Goal: Use online tool/utility: Use online tool/utility

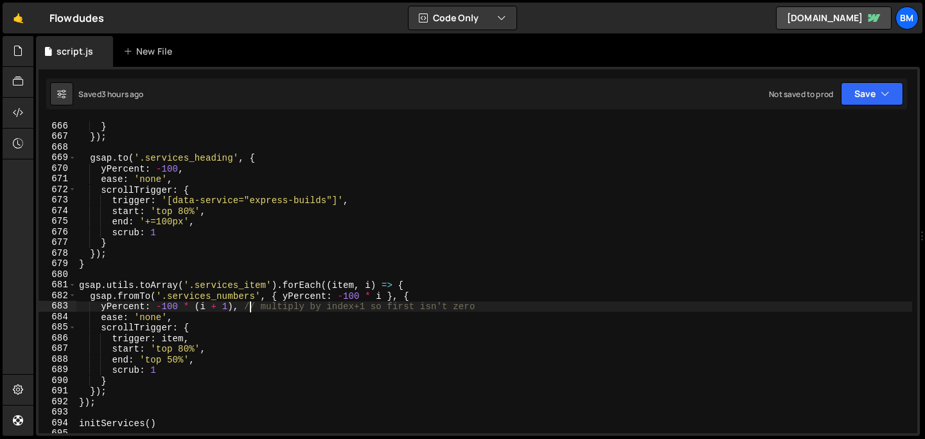
scroll to position [7050, 0]
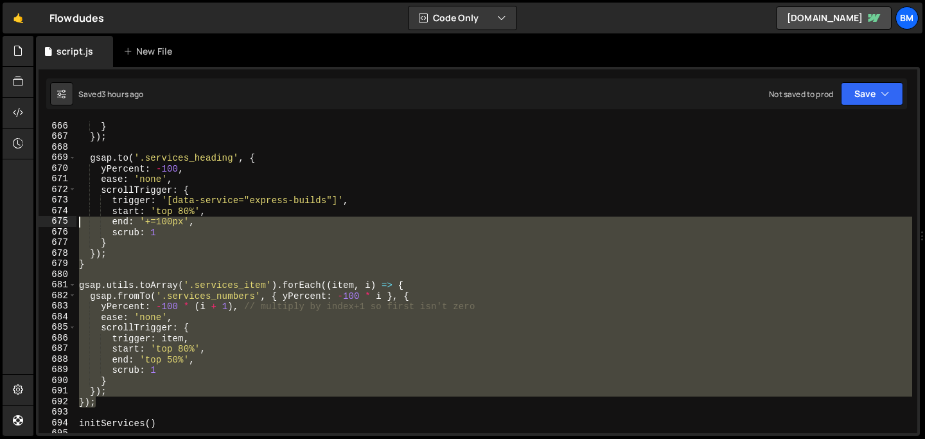
drag, startPoint x: 112, startPoint y: 405, endPoint x: 73, endPoint y: 221, distance: 187.9
click at [73, 221] on div "yPercent: -100 * (i + 1), // multiply by index+1 so first isn't zero 666 667 66…" at bounding box center [478, 277] width 879 height 312
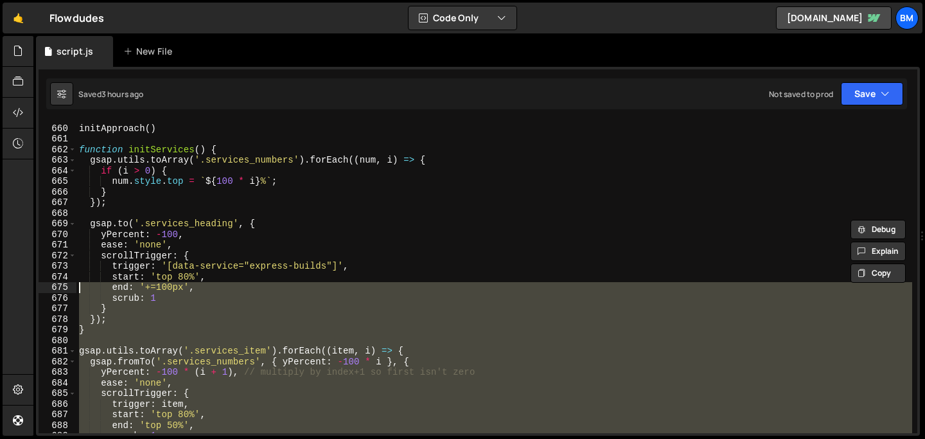
scroll to position [6979, 0]
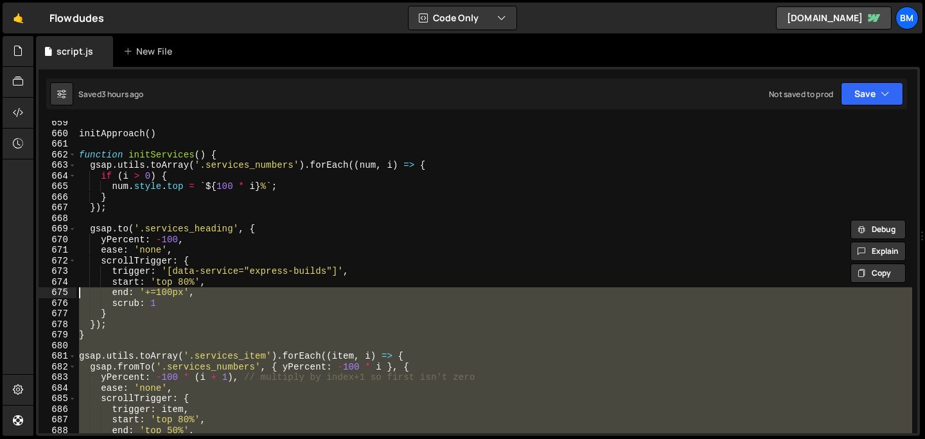
click at [84, 170] on div "initApproach ( ) function initServices ( ) { gsap . utils . toArray ( '.service…" at bounding box center [494, 284] width 836 height 333
type textarea "gsap.utils.toArray('.services_numbers').forEach((num, i) => { if (i > 0) {"
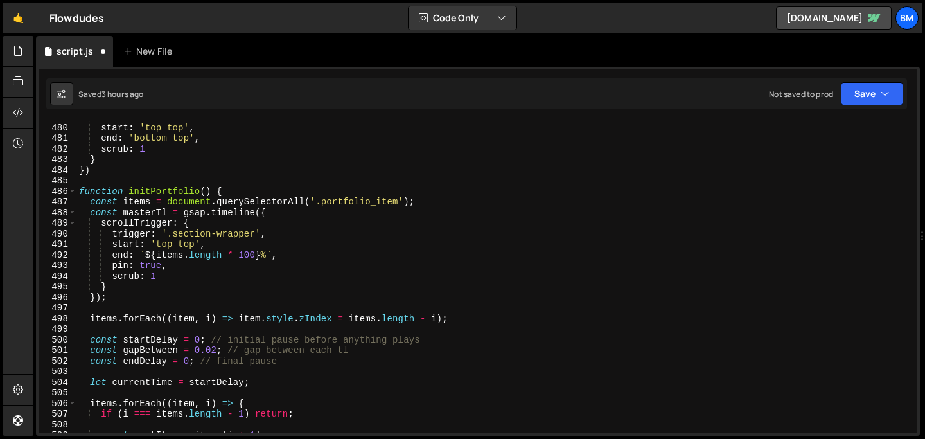
scroll to position [5075, 0]
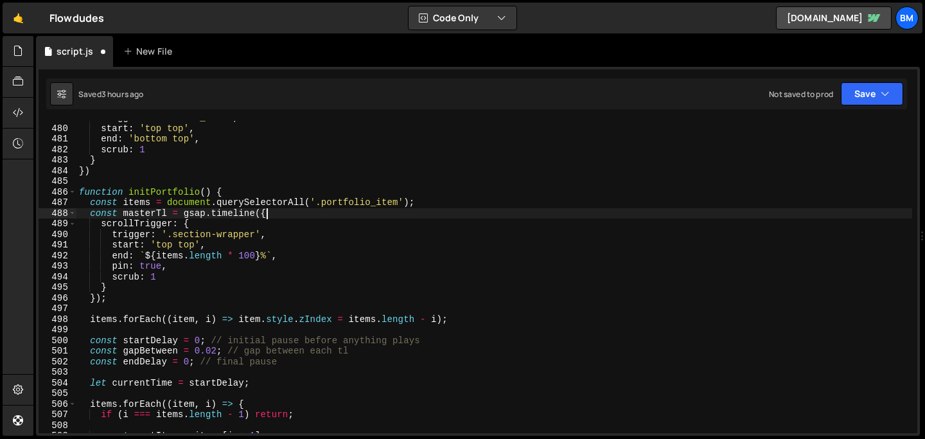
click at [272, 211] on div "trigger : '.section_hero' , start : 'top top' , end : 'bottom top' , scrub : 1 …" at bounding box center [494, 278] width 836 height 333
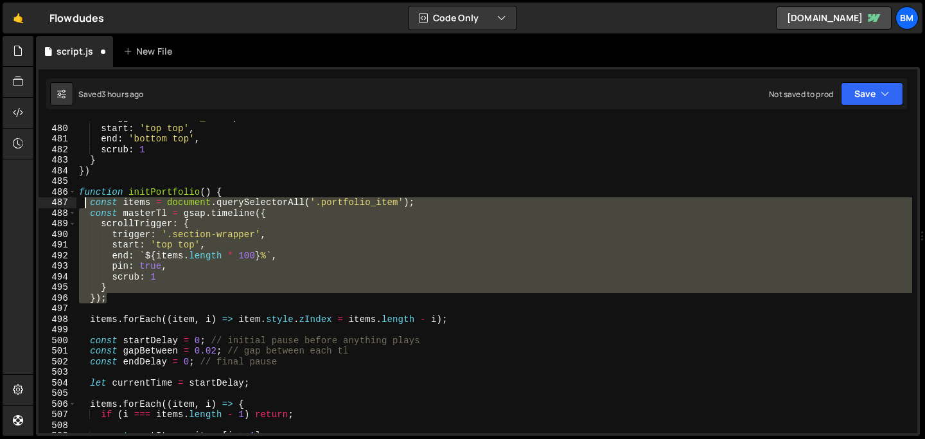
drag, startPoint x: 119, startPoint y: 298, endPoint x: 85, endPoint y: 205, distance: 99.2
click at [85, 205] on div "trigger : '.section_hero' , start : 'top top' , end : 'bottom top' , scrub : 1 …" at bounding box center [494, 278] width 836 height 333
type textarea "const items = document.querySelectorAll('.portfolio_item'); const masterTl = gs…"
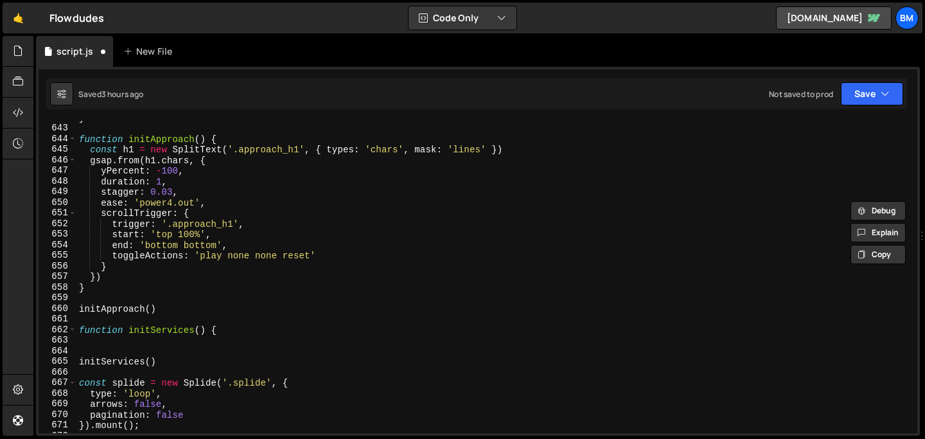
scroll to position [6810, 0]
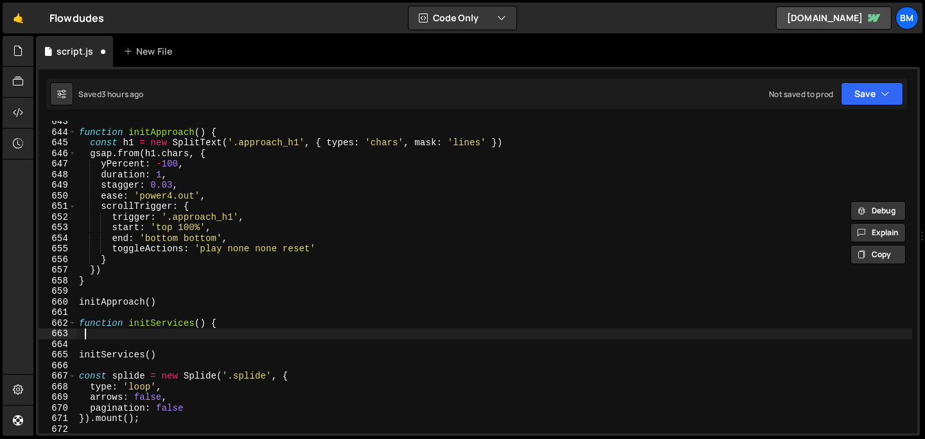
click at [148, 337] on div "function initApproach ( ) { const h1 = new SplitText ( '.approach_h1' , { types…" at bounding box center [494, 282] width 836 height 333
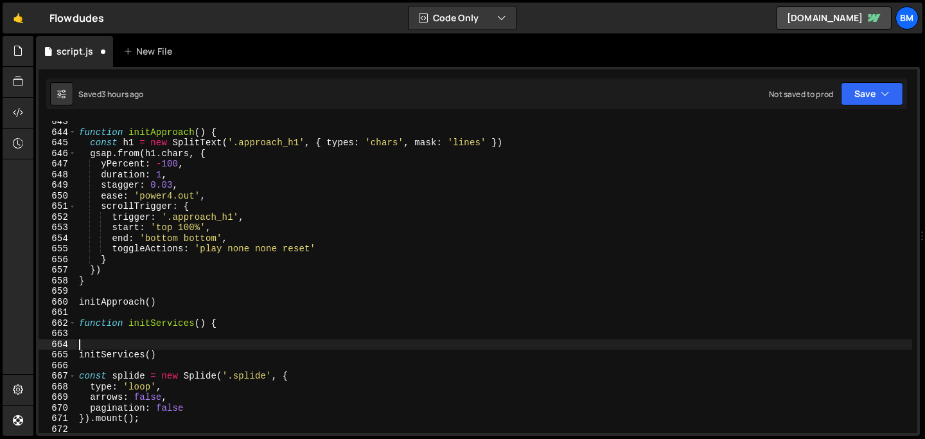
click at [147, 342] on div "function initApproach ( ) { const h1 = new SplitText ( '.approach_h1' , { types…" at bounding box center [494, 282] width 836 height 333
type textarea "}"
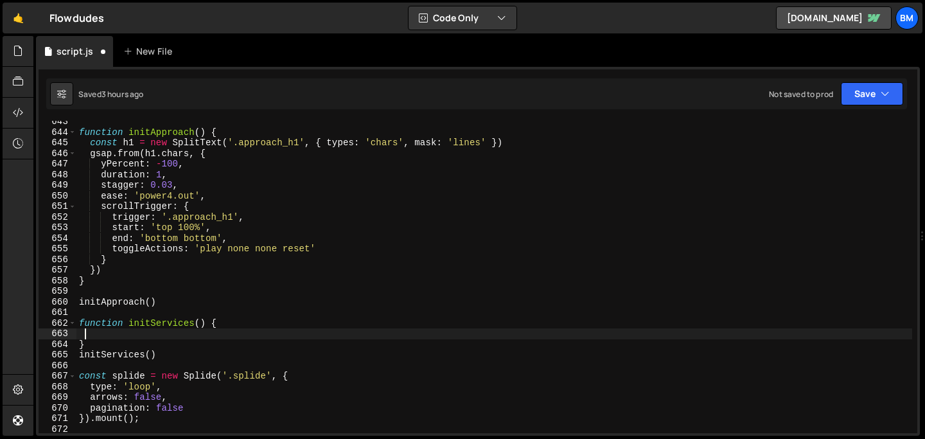
click at [152, 332] on div "function initApproach ( ) { const h1 = new SplitText ( '.approach_h1' , { types…" at bounding box center [494, 282] width 836 height 333
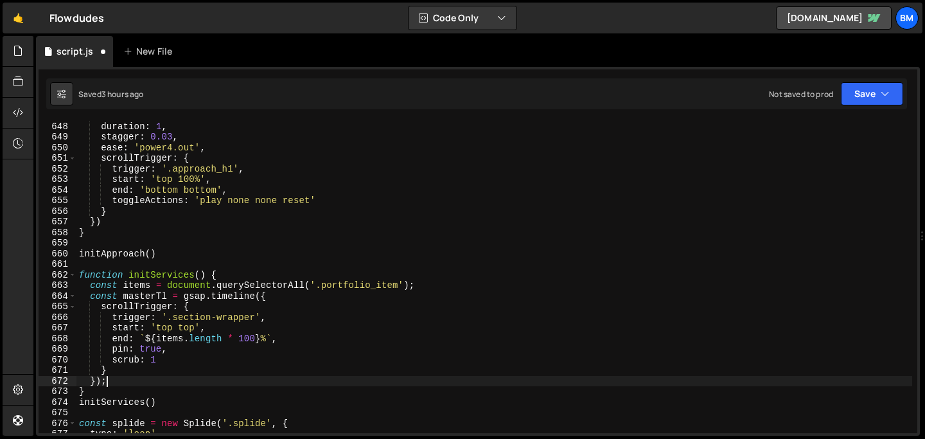
scroll to position [6861, 0]
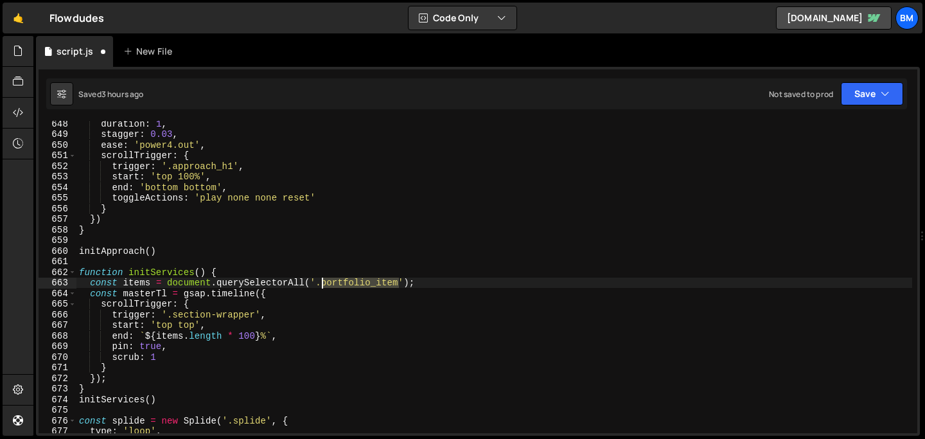
drag, startPoint x: 399, startPoint y: 281, endPoint x: 323, endPoint y: 285, distance: 76.6
click at [323, 285] on div "duration : 1 , stagger : 0.03 , ease : 'power4.out' , scrollTrigger : { trigger…" at bounding box center [494, 284] width 836 height 333
paste textarea "services_features"
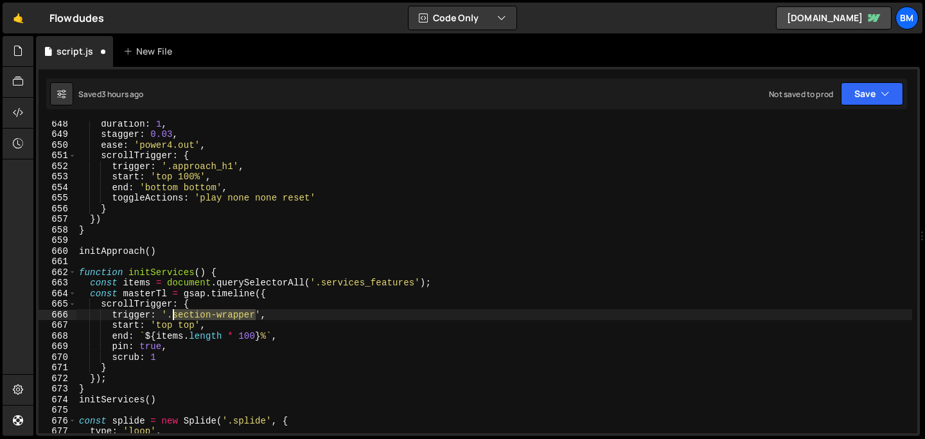
drag, startPoint x: 256, startPoint y: 313, endPoint x: 174, endPoint y: 312, distance: 81.6
click at [174, 312] on div "duration : 1 , stagger : 0.03 , ease : 'power4.out' , scrollTrigger : { trigger…" at bounding box center [494, 284] width 836 height 333
paste textarea "rvices_"
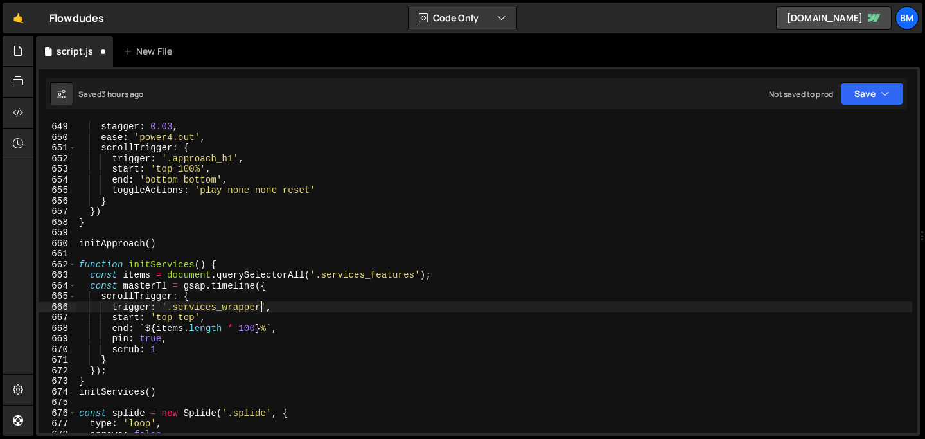
scroll to position [6881, 0]
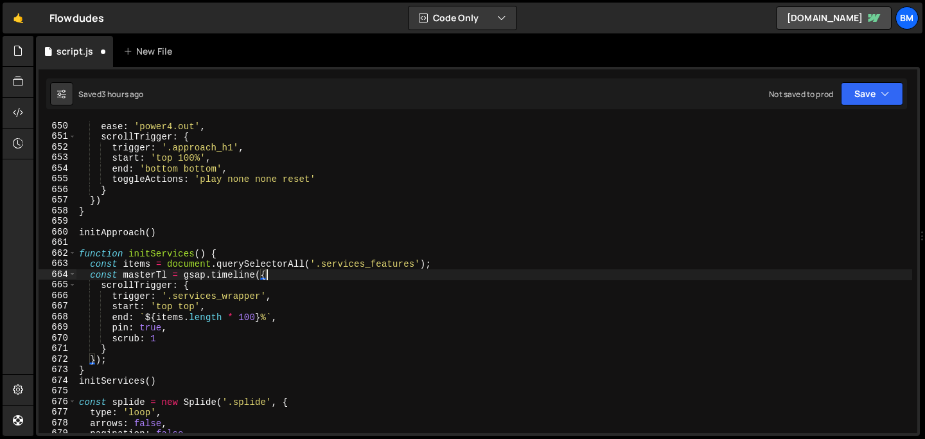
click at [272, 272] on div "ease : 'power4.out' , scrollTrigger : { trigger : '.approach_h1' , start : 'top…" at bounding box center [494, 287] width 836 height 333
click at [117, 358] on div "ease : 'power4.out' , scrollTrigger : { trigger : '.approach_h1' , start : 'top…" at bounding box center [494, 287] width 836 height 333
type textarea "});"
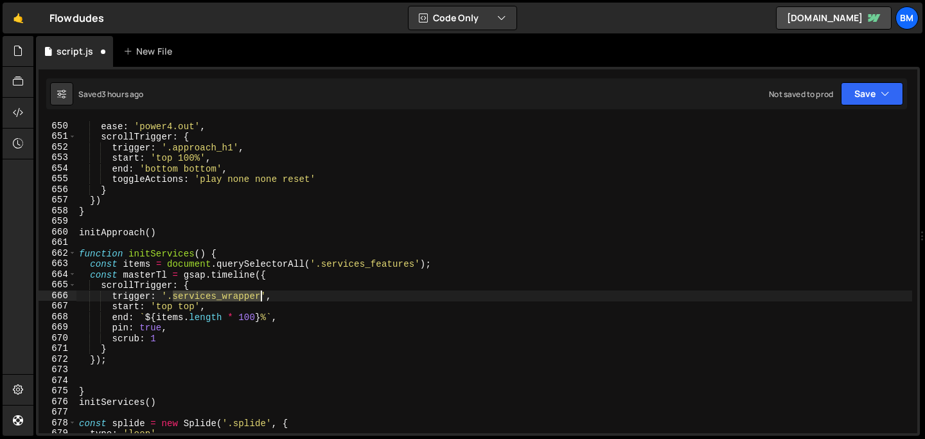
drag, startPoint x: 173, startPoint y: 296, endPoint x: 262, endPoint y: 298, distance: 89.3
click at [262, 300] on div "ease : 'power4.out' , scrollTrigger : { trigger : '.approach_h1' , start : 'top…" at bounding box center [494, 287] width 836 height 333
paste textarea "ction_services"
type textarea "trigger: '.section_services',"
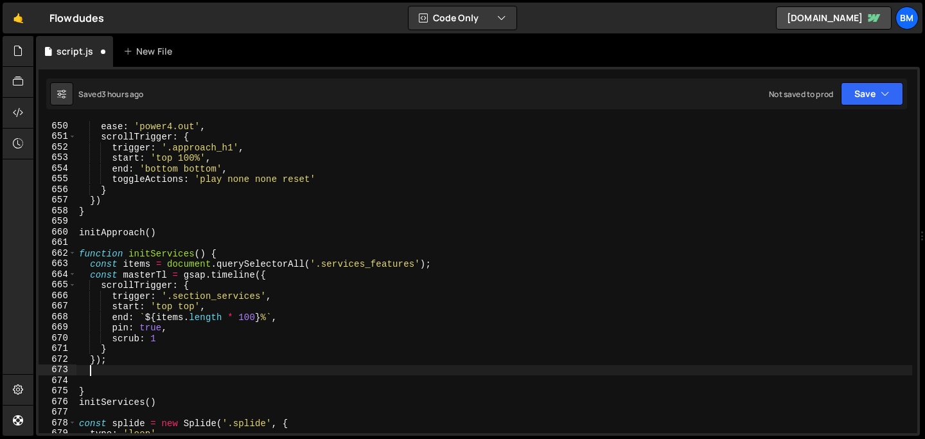
click at [119, 372] on div "ease : 'power4.out' , scrollTrigger : { trigger : '.approach_h1' , start : 'top…" at bounding box center [494, 287] width 836 height 333
paste textarea "services_wrapper"
click at [260, 371] on div "ease : 'power4.out' , scrollTrigger : { trigger : '.approach_h1' , start : 'top…" at bounding box center [494, 287] width 836 height 333
type textarea "[DOMAIN_NAME]('.services_wrapper' , {)"
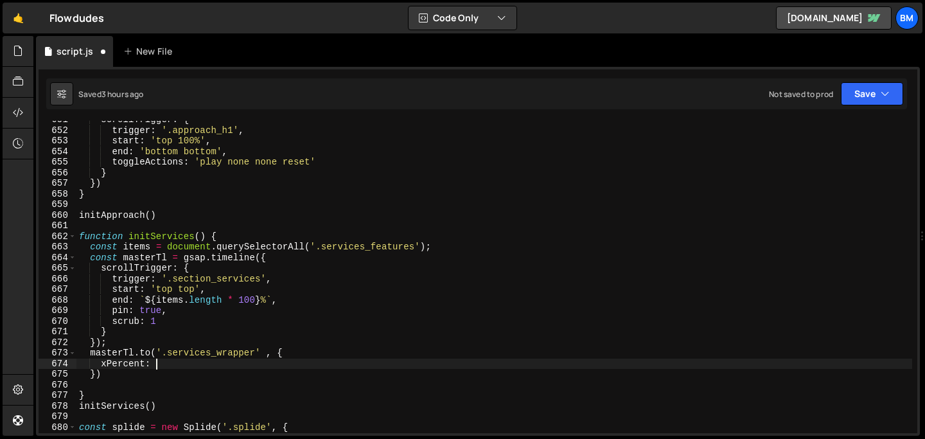
scroll to position [0, 4]
type textarea "xPercent: -100,"
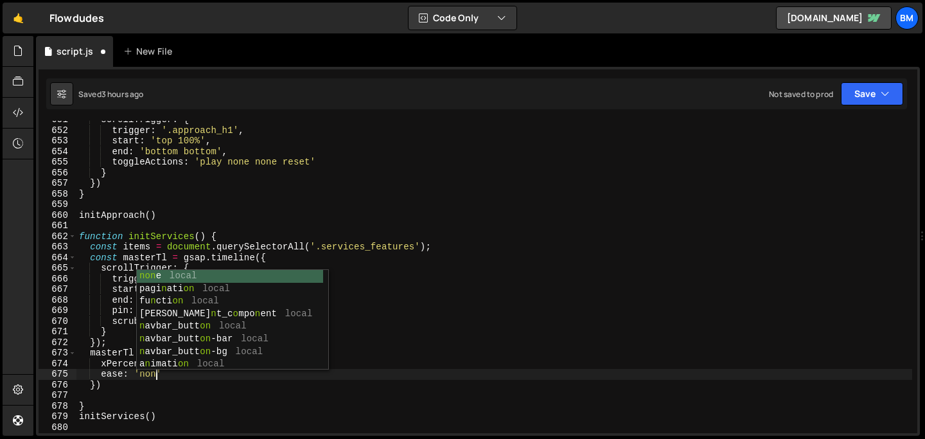
scroll to position [0, 5]
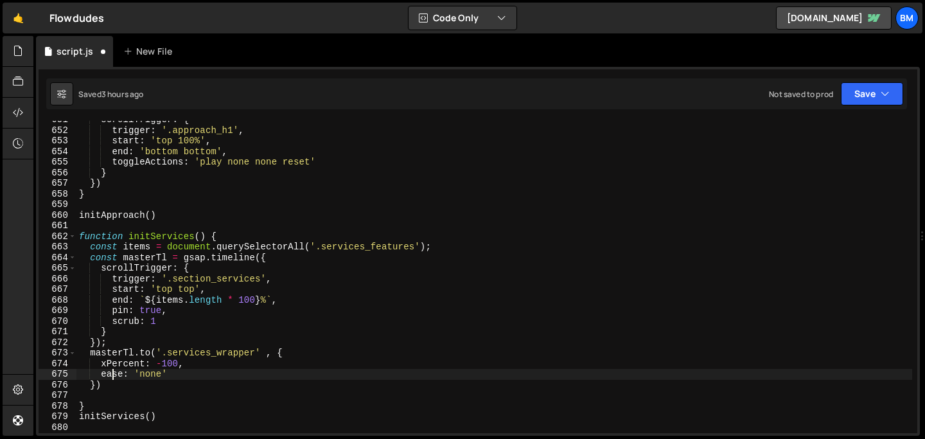
click at [111, 373] on div "scrollTrigger : { trigger : '.approach_h1' , start : 'top 100%' , end : 'bottom…" at bounding box center [494, 280] width 836 height 333
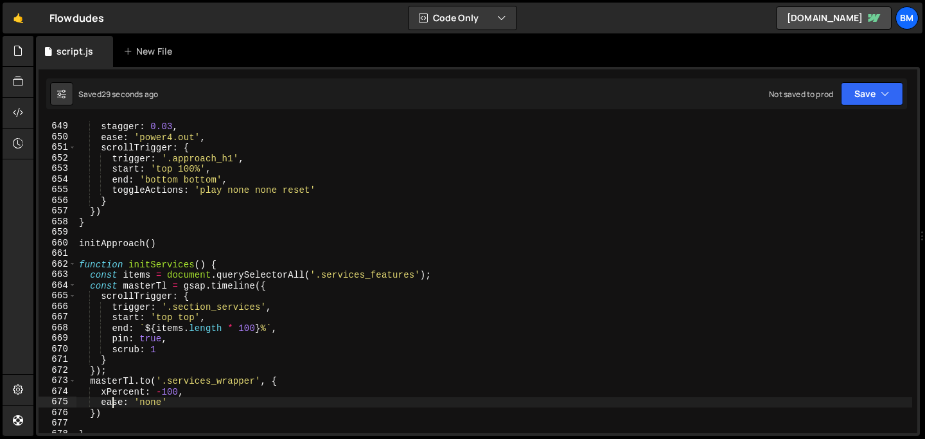
scroll to position [6895, 0]
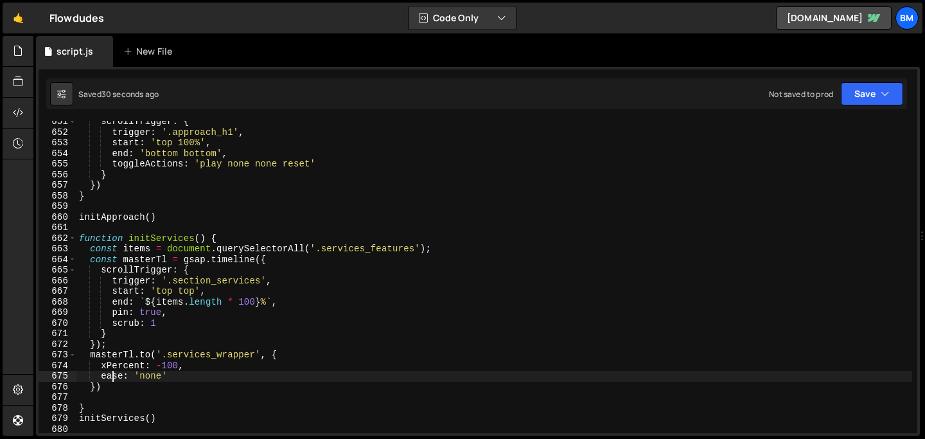
click at [199, 235] on div "scrollTrigger : { trigger : '.approach_h1' , start : 'top 100%' , end : 'bottom…" at bounding box center [494, 282] width 836 height 333
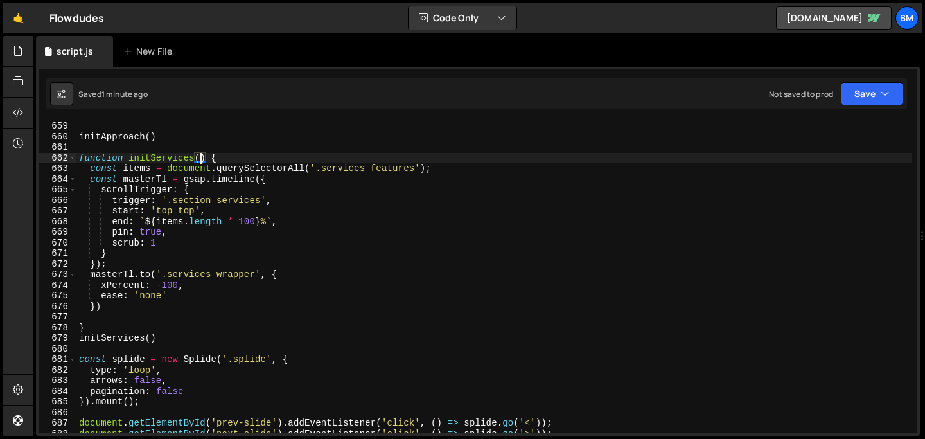
scroll to position [6980, 0]
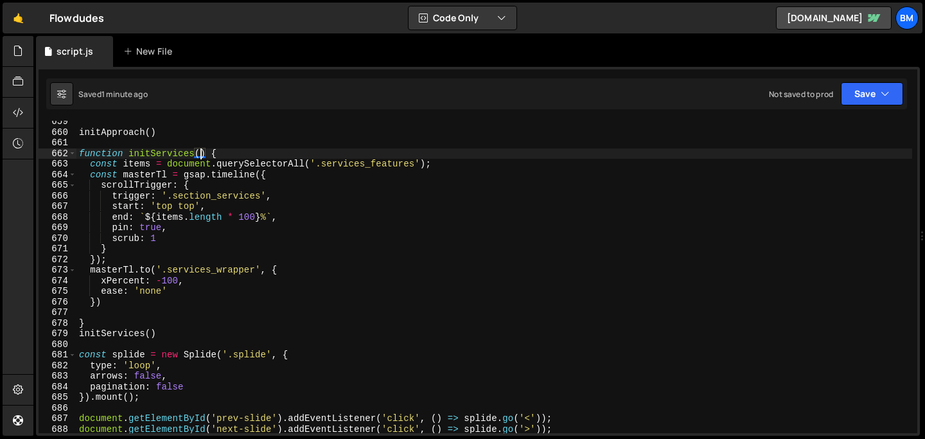
click at [179, 283] on div "initApproach ( ) function initServices ( ) { const items = document . querySele…" at bounding box center [494, 282] width 836 height 333
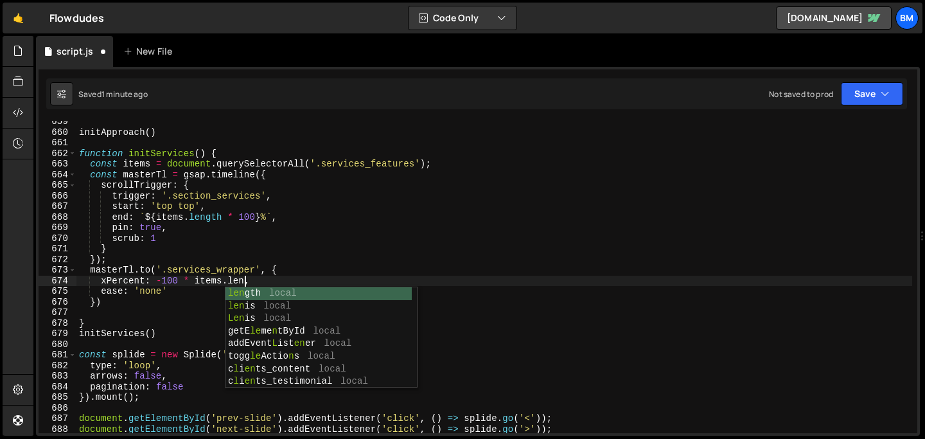
scroll to position [0, 11]
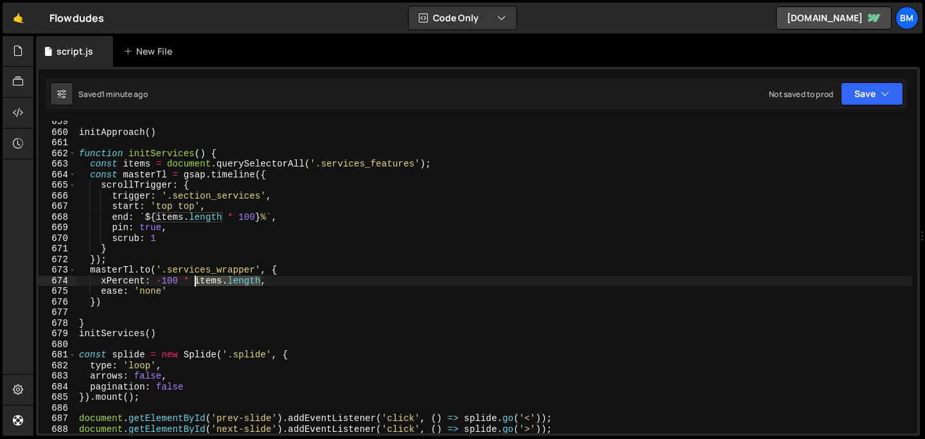
click at [194, 280] on div "initApproach ( ) function initServices ( ) { const items = document . querySele…" at bounding box center [494, 282] width 836 height 333
click at [267, 279] on div "initApproach ( ) function initServices ( ) { const items = document . querySele…" at bounding box center [494, 277] width 836 height 312
click at [276, 279] on div "initApproach ( ) function initServices ( ) { const items = document . querySele…" at bounding box center [494, 282] width 836 height 333
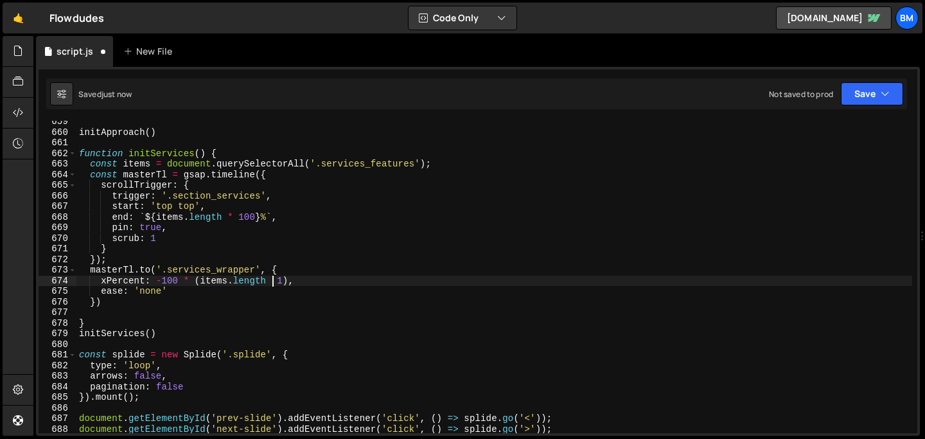
scroll to position [0, 14]
click at [283, 281] on div "initApproach ( ) function initServices ( ) { const items = document . querySele…" at bounding box center [494, 282] width 836 height 333
click at [324, 165] on div "initApproach ( ) function initServices ( ) { const items = document . querySele…" at bounding box center [494, 282] width 836 height 333
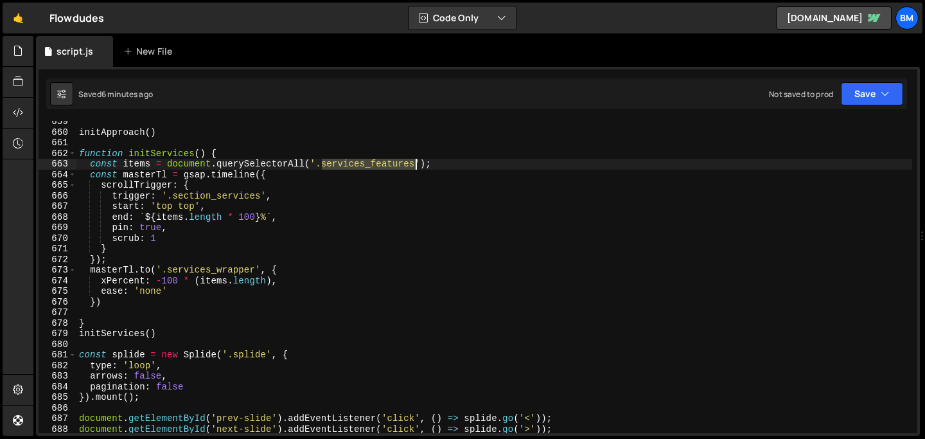
click at [417, 162] on div "initApproach ( ) function initServices ( ) { const items = document . querySele…" at bounding box center [494, 282] width 836 height 333
paste textarea "item"
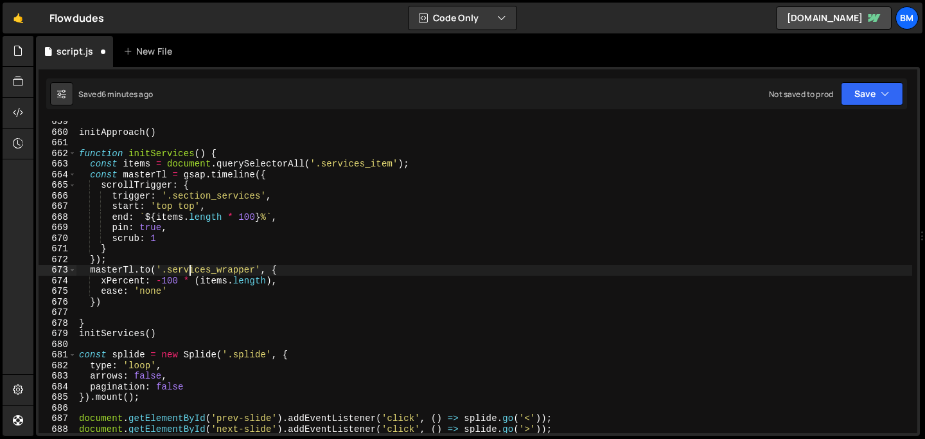
click at [190, 267] on div "initApproach ( ) function initServices ( ) { const items = document . querySele…" at bounding box center [494, 282] width 836 height 333
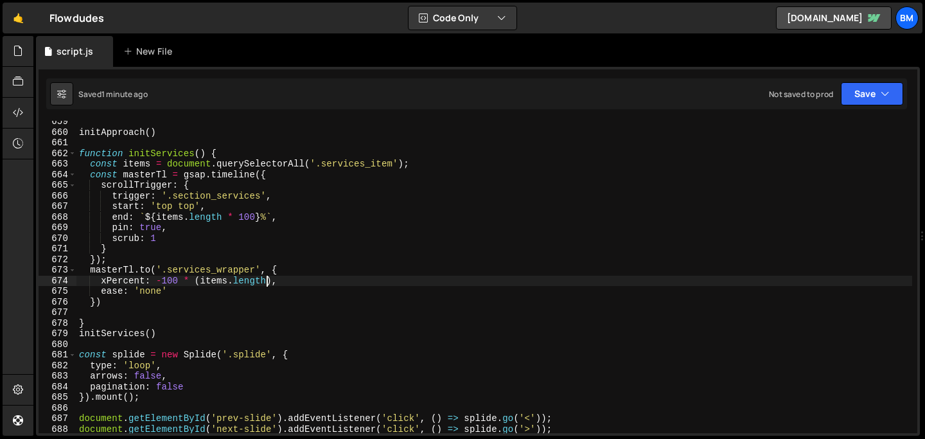
click at [266, 280] on div "initApproach ( ) function initServices ( ) { const items = document . querySele…" at bounding box center [494, 282] width 836 height 333
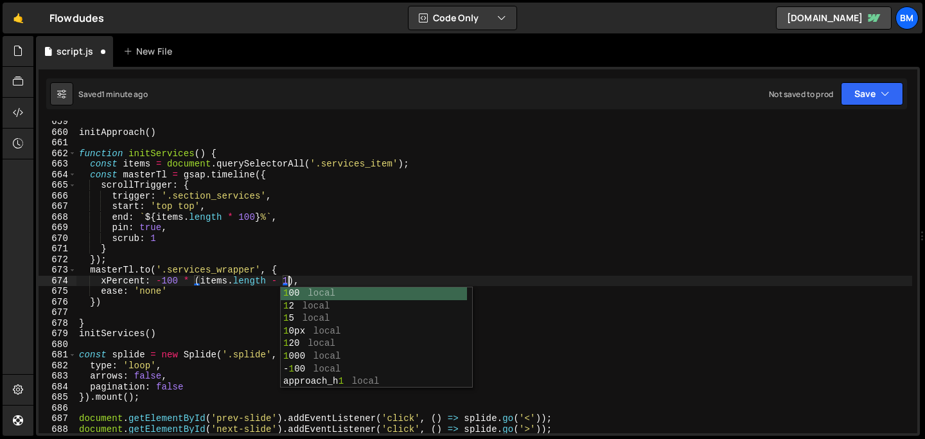
scroll to position [0, 14]
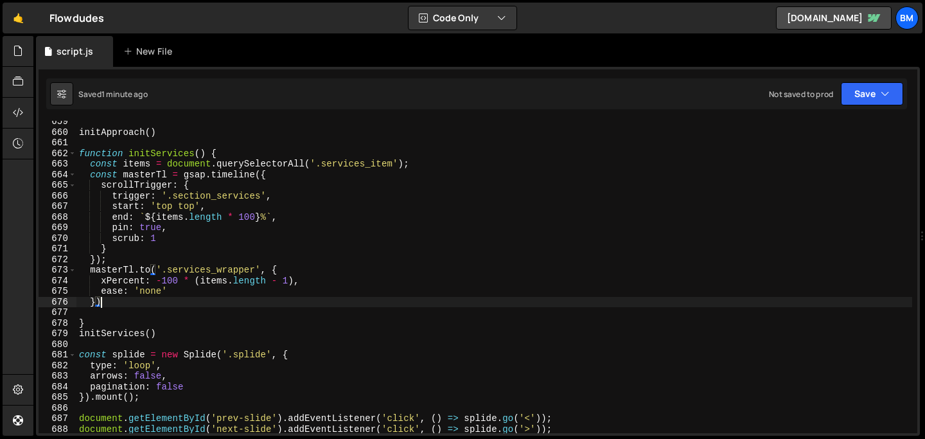
click at [118, 301] on div "initApproach ( ) function initServices ( ) { const items = document . querySele…" at bounding box center [494, 282] width 836 height 333
type textarea "})"
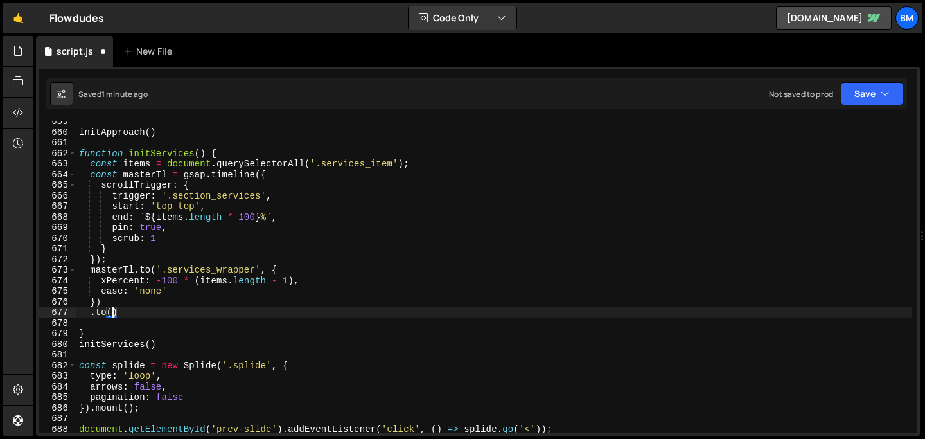
scroll to position [0, 2]
click at [121, 310] on div "initApproach ( ) function initServices ( ) { const items = document . querySele…" at bounding box center [494, 282] width 836 height 333
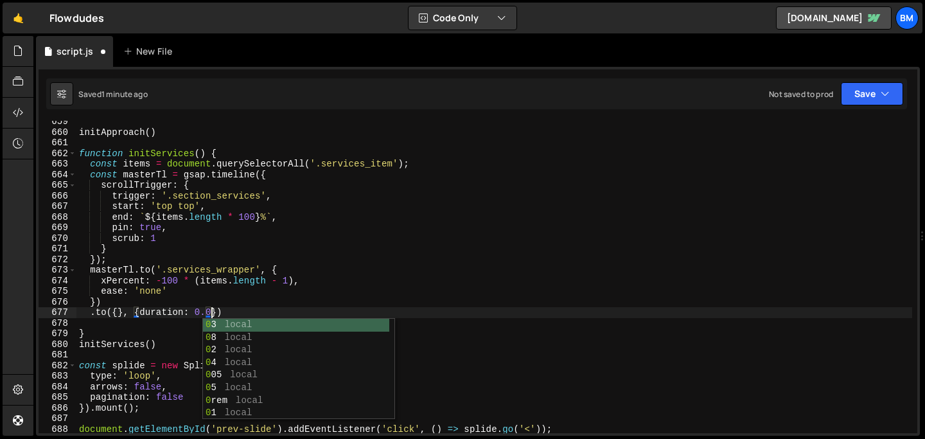
scroll to position [0, 9]
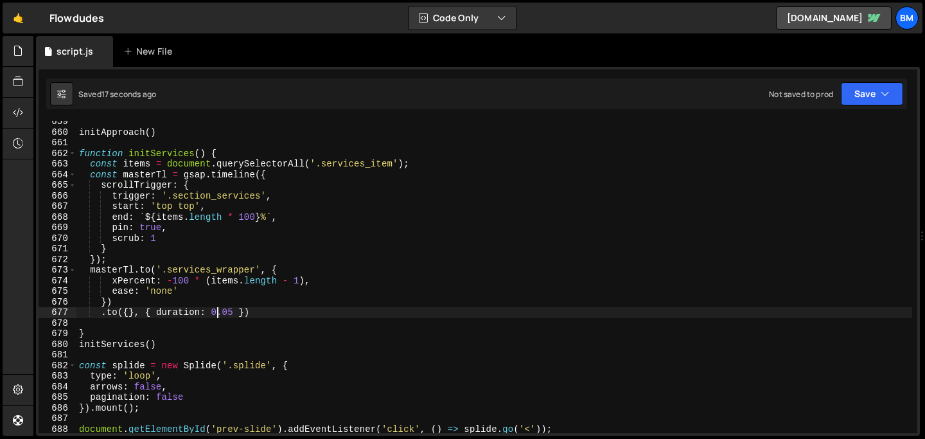
click at [233, 312] on div "initApproach ( ) function initServices ( ) { const items = document . querySele…" at bounding box center [494, 282] width 836 height 333
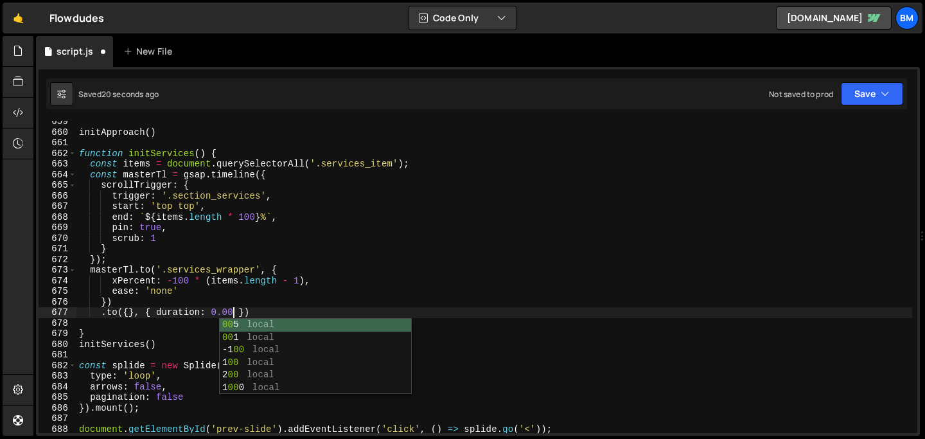
scroll to position [0, 11]
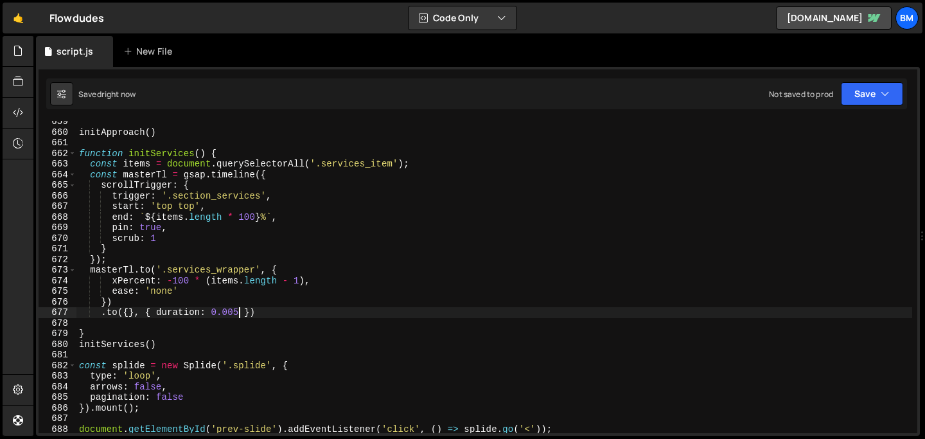
type textarea ".to({}, { duration: 0.005 })"
